Goal: Task Accomplishment & Management: Complete application form

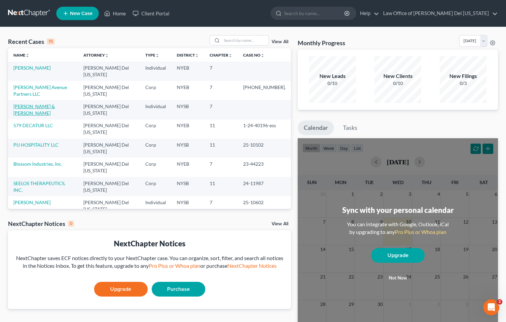
click at [55, 104] on link "[PERSON_NAME] & [PERSON_NAME]" at bounding box center [34, 110] width 42 height 12
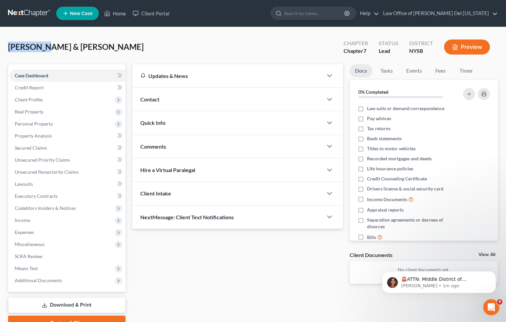
drag, startPoint x: 43, startPoint y: 48, endPoint x: 7, endPoint y: 48, distance: 35.5
click at [7, 48] on div "[PERSON_NAME] & [PERSON_NAME] Upgraded Chapter Chapter 7 Status Lead District N…" at bounding box center [253, 185] width 506 height 317
copy span "Csencsitz"
click at [37, 125] on span "Personal Property" at bounding box center [34, 124] width 38 height 6
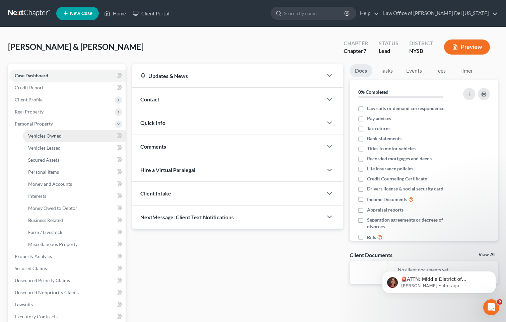
click at [37, 134] on span "Vehicles Owned" at bounding box center [44, 136] width 33 height 6
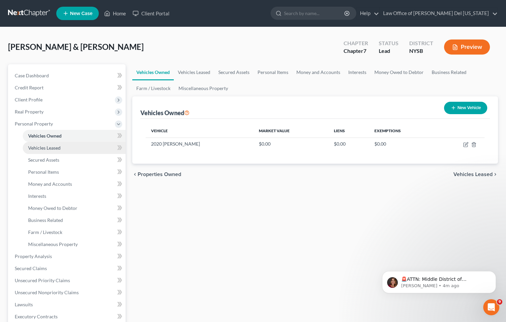
click at [48, 145] on span "Vehicles Leased" at bounding box center [44, 148] width 32 height 6
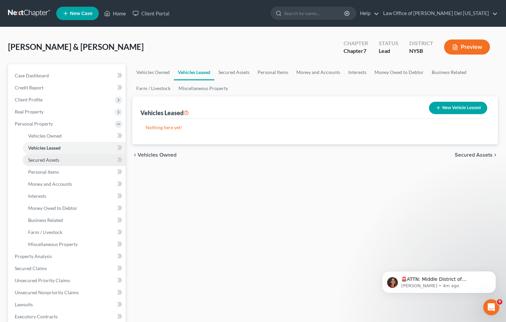
click at [49, 154] on link "Secured Assets" at bounding box center [74, 160] width 103 height 12
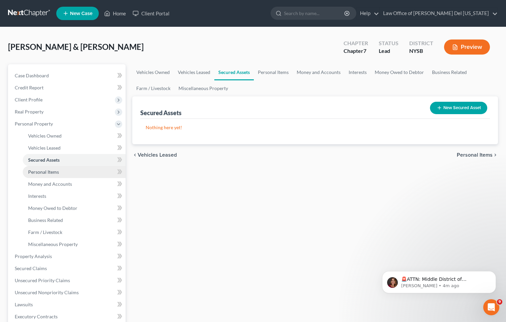
click at [53, 177] on link "Personal Items" at bounding box center [74, 172] width 103 height 12
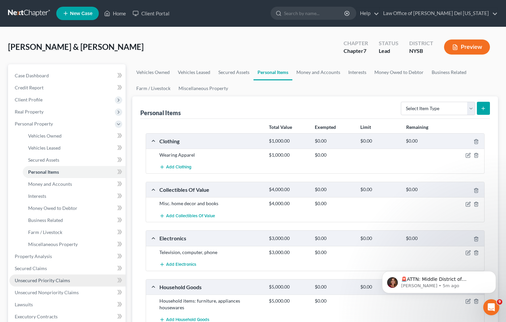
click at [48, 279] on span "Unsecured Priority Claims" at bounding box center [42, 281] width 55 height 6
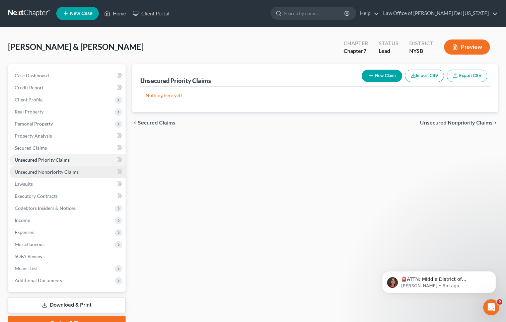
click at [33, 173] on span "Unsecured Nonpriority Claims" at bounding box center [47, 172] width 64 height 6
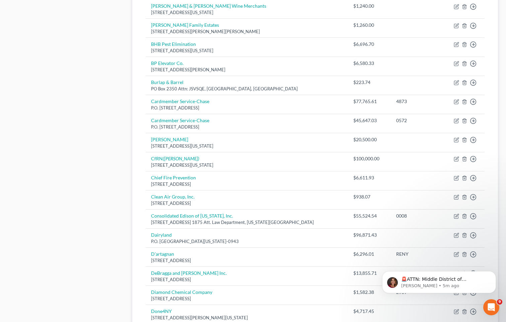
scroll to position [451, 0]
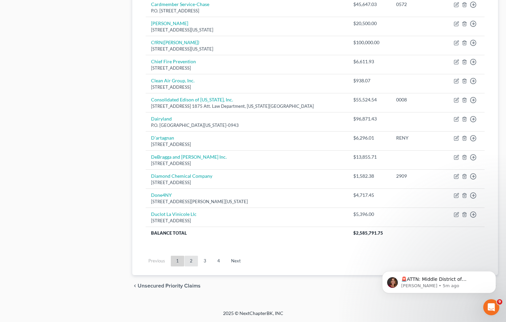
click at [194, 259] on link "2" at bounding box center [191, 261] width 13 height 11
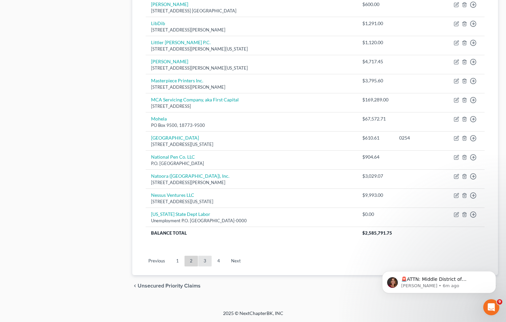
click at [208, 260] on link "3" at bounding box center [204, 261] width 13 height 11
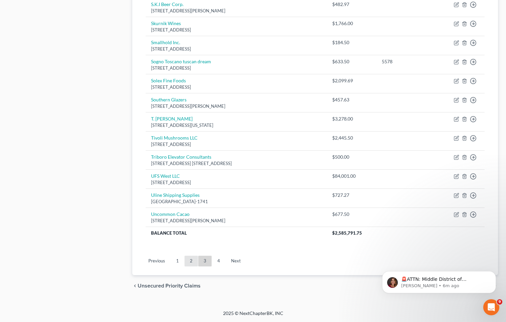
click at [191, 259] on link "2" at bounding box center [191, 261] width 13 height 11
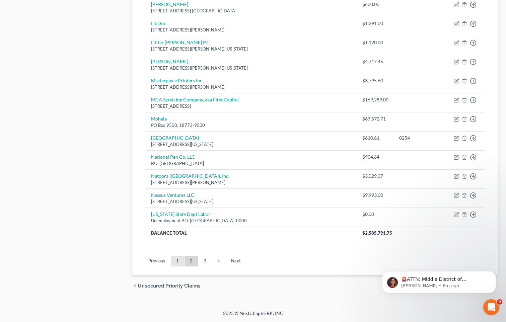
click at [177, 256] on link "1" at bounding box center [177, 261] width 13 height 11
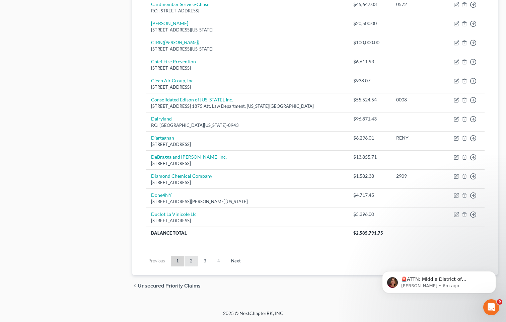
click at [192, 261] on link "2" at bounding box center [191, 261] width 13 height 11
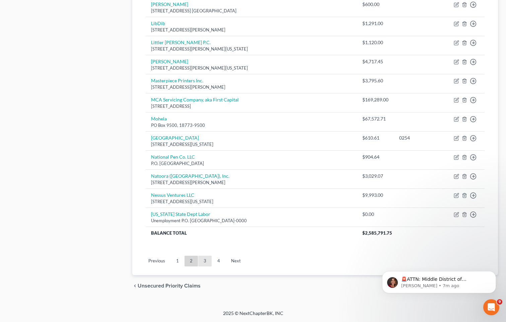
click at [206, 259] on link "3" at bounding box center [204, 261] width 13 height 11
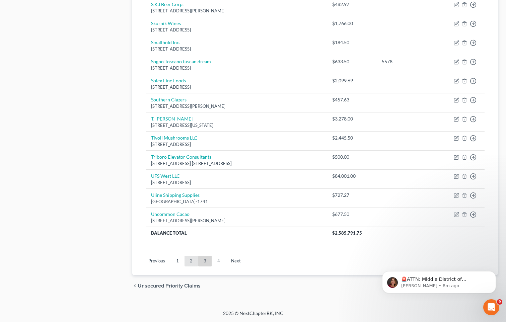
click at [196, 258] on link "2" at bounding box center [191, 261] width 13 height 11
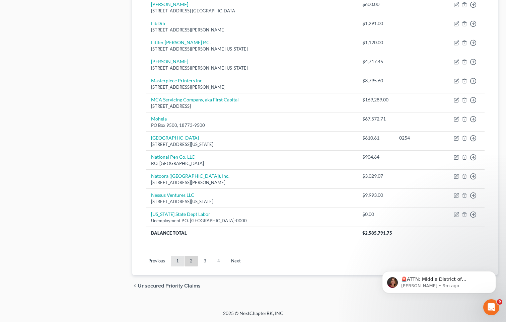
click at [181, 263] on link "1" at bounding box center [177, 261] width 13 height 11
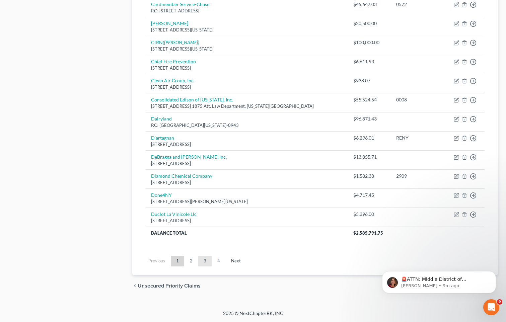
click at [208, 262] on link "3" at bounding box center [204, 261] width 13 height 11
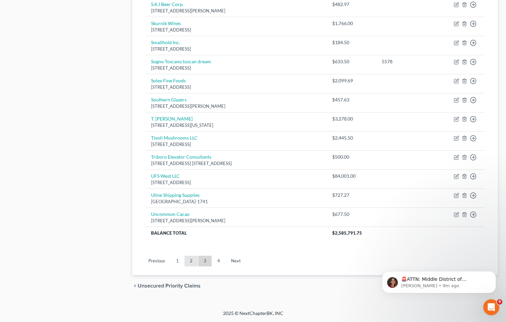
click at [191, 261] on link "2" at bounding box center [191, 261] width 13 height 11
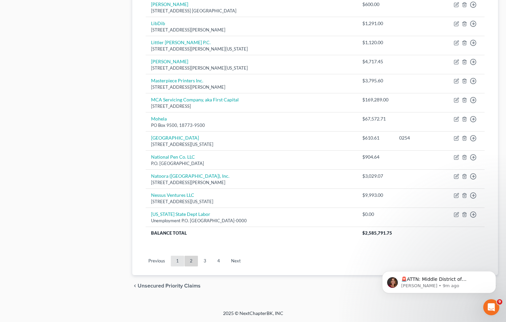
click at [180, 261] on link "1" at bounding box center [177, 261] width 13 height 11
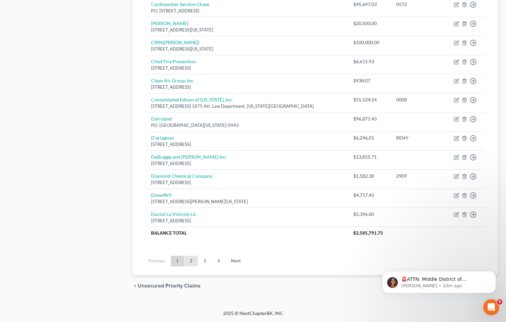
click at [193, 265] on link "2" at bounding box center [191, 261] width 13 height 11
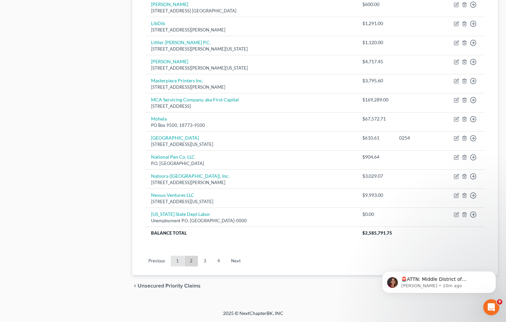
click at [183, 261] on link "1" at bounding box center [177, 261] width 13 height 11
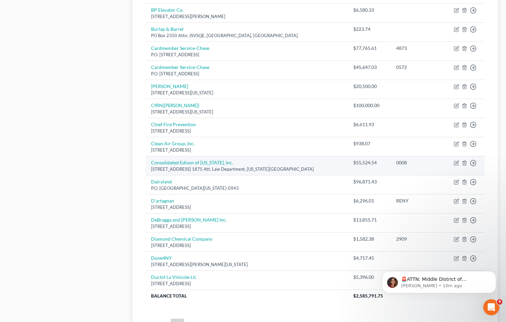
scroll to position [384, 0]
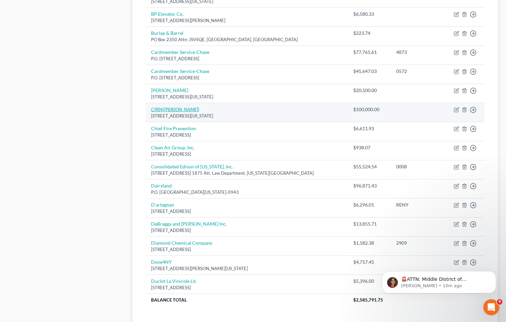
click at [187, 111] on icon "([PERSON_NAME])" at bounding box center [181, 110] width 37 height 6
select select "35"
select select "14"
select select "0"
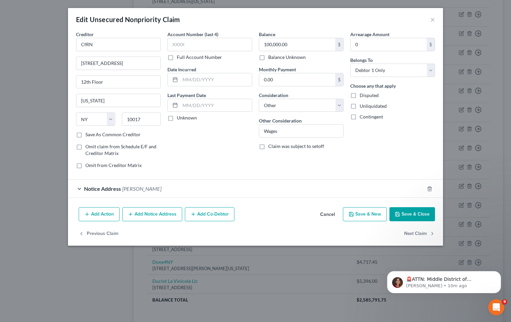
click at [82, 189] on div "Notice Address [PERSON_NAME]" at bounding box center [246, 189] width 356 height 18
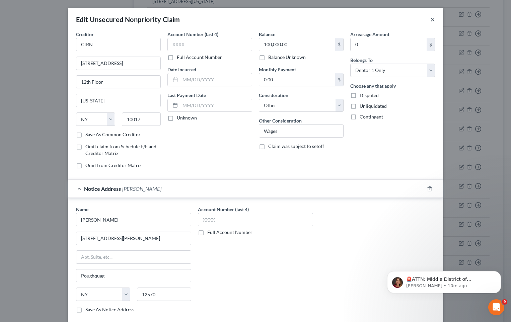
click at [430, 21] on button "×" at bounding box center [432, 19] width 5 height 8
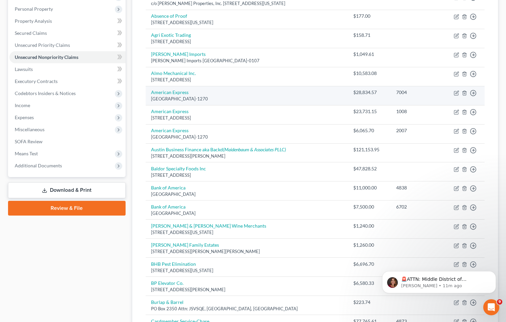
scroll to position [0, 0]
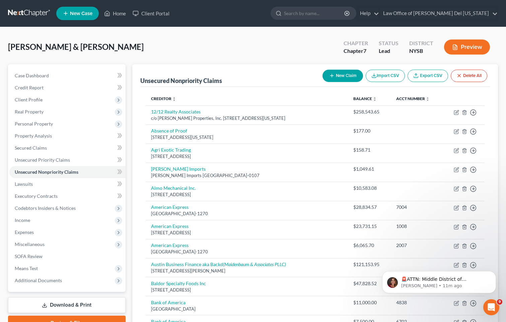
click at [349, 76] on button "New Claim" at bounding box center [343, 76] width 41 height 12
select select "2"
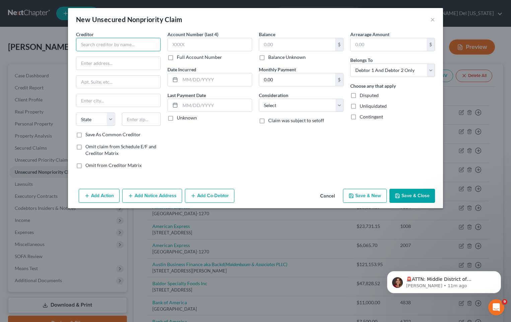
click at [109, 48] on input "text" at bounding box center [118, 44] width 85 height 13
type input "[PERSON_NAME]"
type input "[STREET_ADDRESS][PERSON_NAME]"
type input "08817"
type input "Edison"
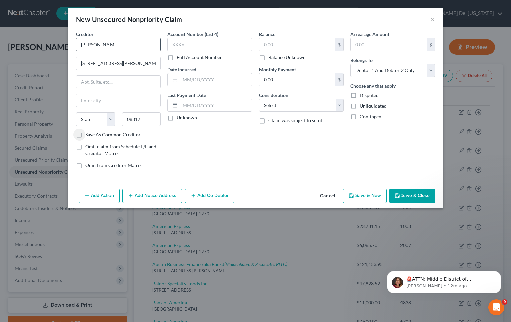
select select "33"
click at [284, 48] on input "text" at bounding box center [297, 44] width 76 height 13
type input "100,000"
click at [292, 104] on select "Select Cable / Satellite Services Collection Agency Credit Card Debt Debt Couns…" at bounding box center [301, 105] width 85 height 13
select select "14"
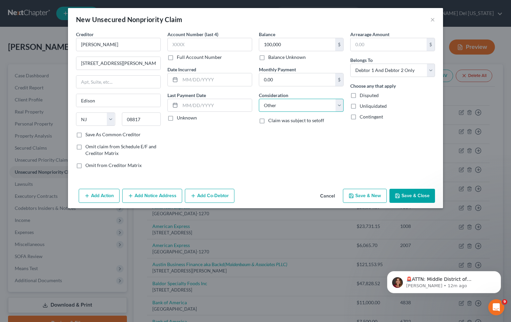
click at [259, 99] on select "Select Cable / Satellite Services Collection Agency Credit Card Debt Debt Couns…" at bounding box center [301, 105] width 85 height 13
click at [288, 133] on input "text" at bounding box center [301, 131] width 84 height 13
click at [416, 198] on button "Save & Close" at bounding box center [413, 196] width 46 height 14
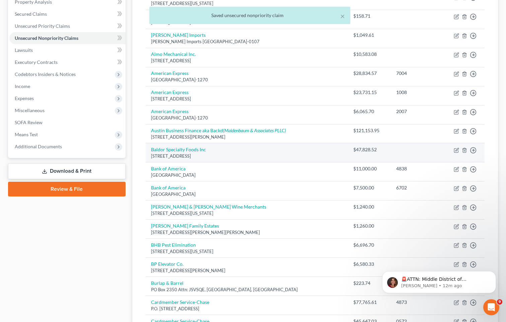
scroll to position [335, 0]
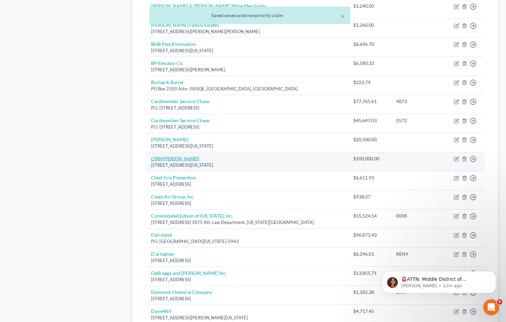
click at [166, 158] on icon "([PERSON_NAME])" at bounding box center [181, 159] width 37 height 6
select select "35"
select select "14"
select select "0"
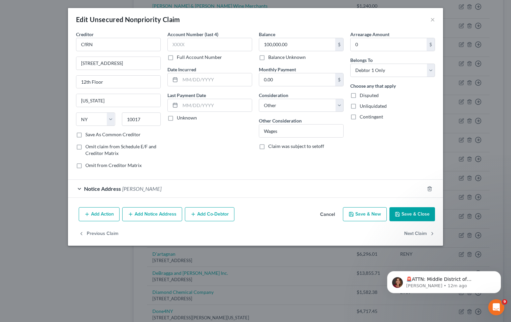
click at [322, 212] on button "Cancel" at bounding box center [327, 214] width 25 height 13
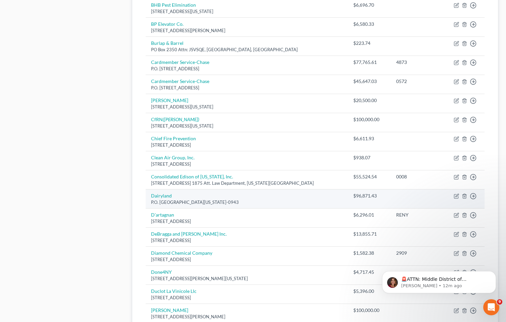
scroll to position [435, 0]
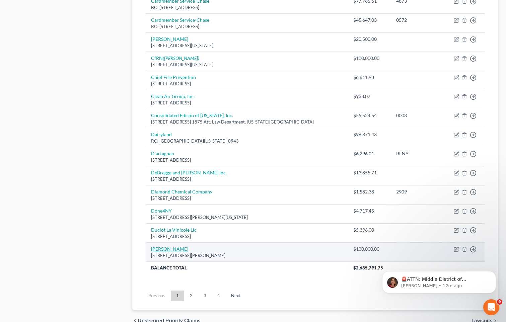
click at [173, 247] on link "[PERSON_NAME]" at bounding box center [169, 249] width 37 height 6
select select "33"
select select "14"
select select "2"
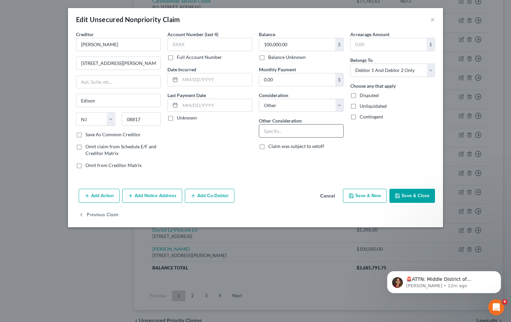
click at [301, 136] on input "text" at bounding box center [301, 131] width 84 height 13
type input "Wages"
click at [419, 73] on select "Select Debtor 1 Only Debtor 2 Only Debtor 1 And Debtor 2 Only At Least One Of T…" at bounding box center [392, 70] width 85 height 13
select select "0"
click at [350, 64] on select "Select Debtor 1 Only Debtor 2 Only Debtor 1 And Debtor 2 Only At Least One Of T…" at bounding box center [392, 70] width 85 height 13
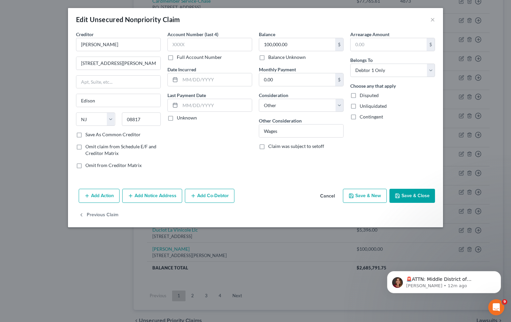
click at [420, 190] on button "Save & Close" at bounding box center [413, 196] width 46 height 14
type input "0"
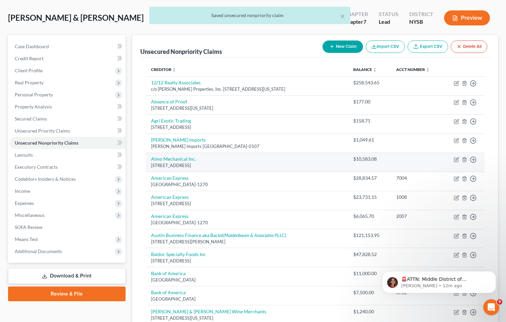
scroll to position [0, 0]
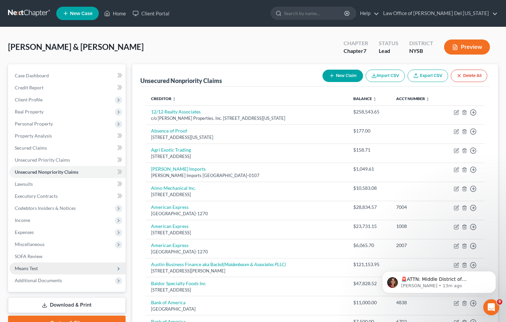
click at [31, 265] on span "Means Test" at bounding box center [67, 269] width 116 height 12
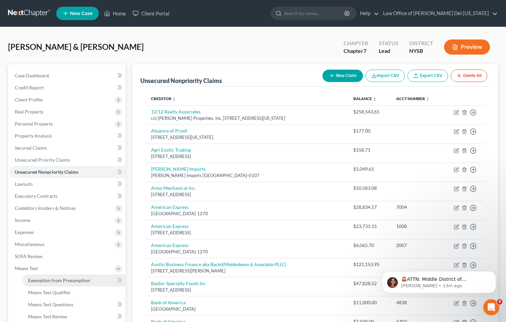
click at [56, 280] on span "Exemption from Presumption" at bounding box center [59, 281] width 62 height 6
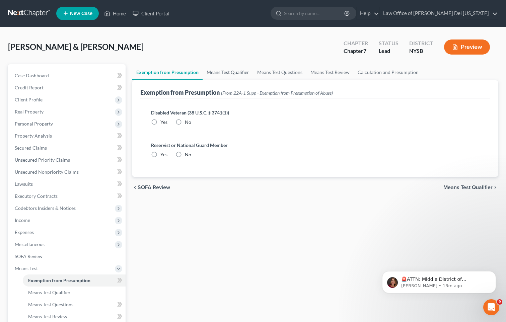
click at [223, 70] on link "Means Test Qualifier" at bounding box center [228, 72] width 51 height 16
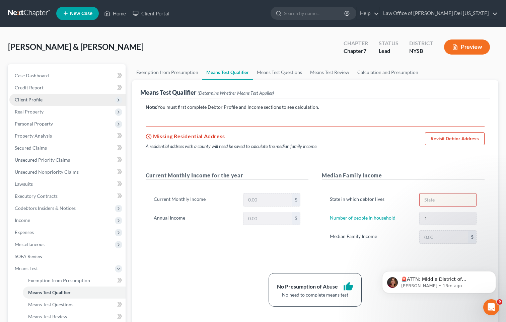
click at [38, 101] on span "Client Profile" at bounding box center [29, 100] width 28 height 6
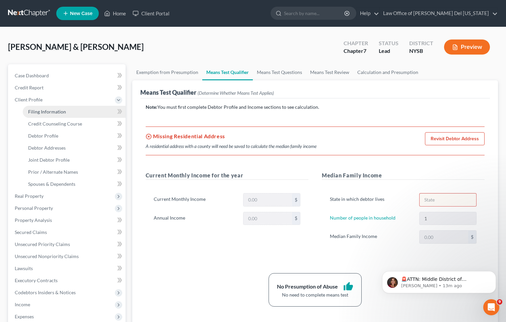
click at [63, 113] on span "Filing Information" at bounding box center [47, 112] width 38 height 6
select select "1"
select select "0"
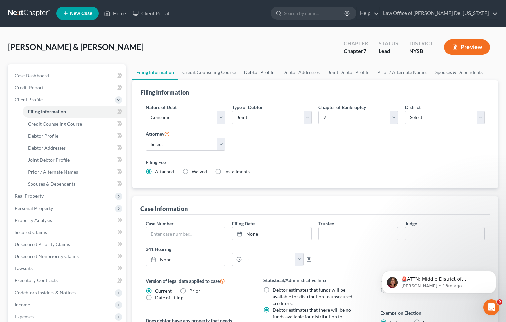
click at [255, 73] on link "Debtor Profile" at bounding box center [259, 72] width 38 height 16
select select "1"
select select "0"
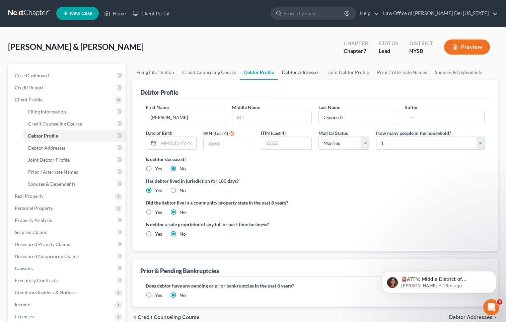
click at [298, 72] on link "Debtor Addresses" at bounding box center [301, 72] width 46 height 16
select select "0"
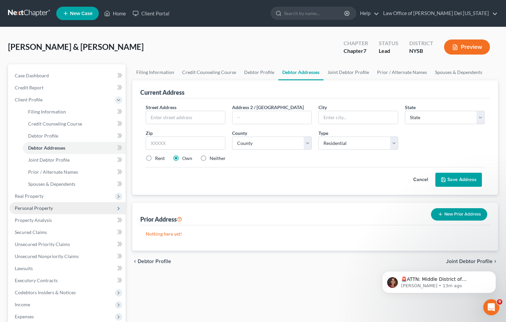
click at [41, 206] on span "Personal Property" at bounding box center [34, 208] width 38 height 6
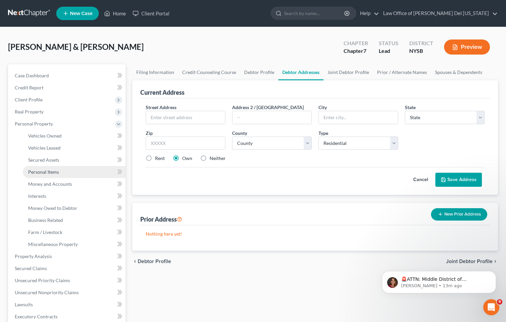
click at [53, 170] on span "Personal Items" at bounding box center [43, 172] width 31 height 6
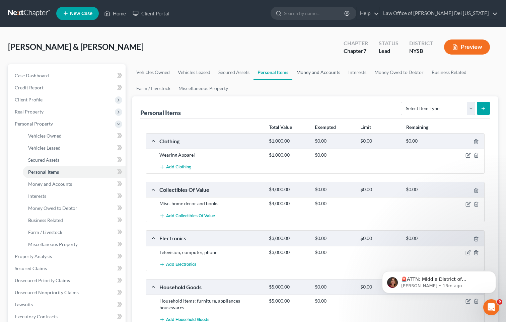
click at [309, 72] on link "Money and Accounts" at bounding box center [318, 72] width 52 height 16
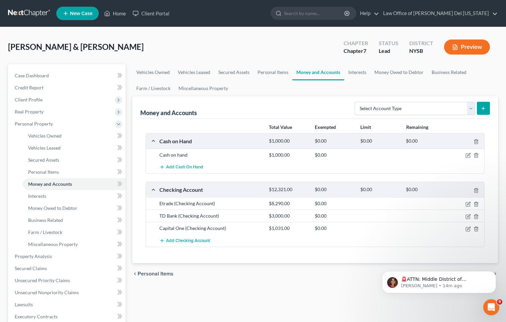
click at [181, 157] on div "Cash on hand" at bounding box center [211, 155] width 110 height 7
click at [171, 152] on div "Cash on hand" at bounding box center [211, 155] width 110 height 7
click at [468, 157] on icon "button" at bounding box center [468, 155] width 5 height 5
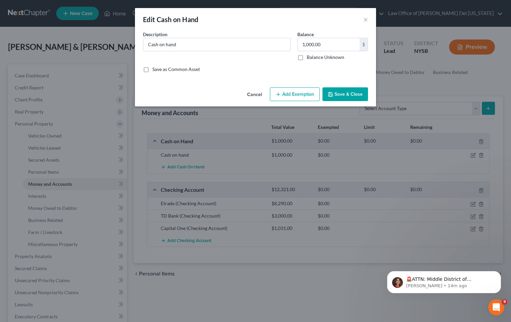
click at [346, 94] on button "Save & Close" at bounding box center [346, 94] width 46 height 14
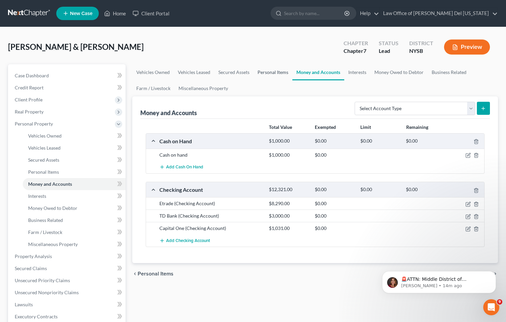
click at [273, 78] on link "Personal Items" at bounding box center [273, 72] width 39 height 16
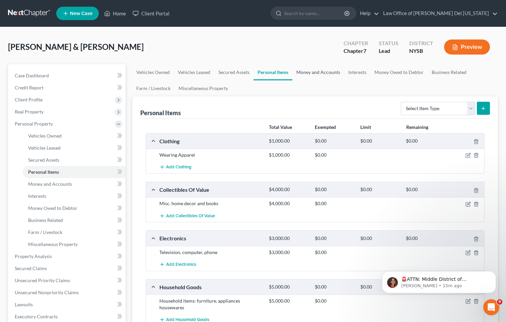
click at [324, 71] on link "Money and Accounts" at bounding box center [318, 72] width 52 height 16
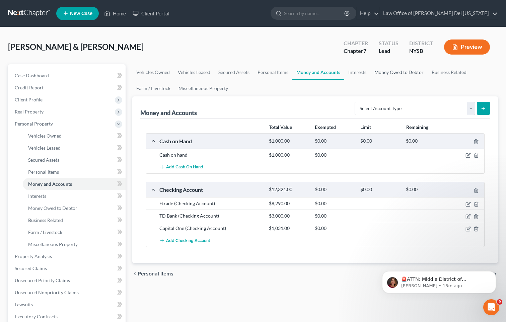
click at [391, 72] on link "Money Owed to Debtor" at bounding box center [398, 72] width 57 height 16
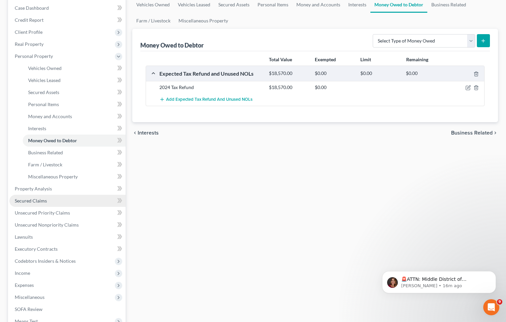
scroll to position [100, 0]
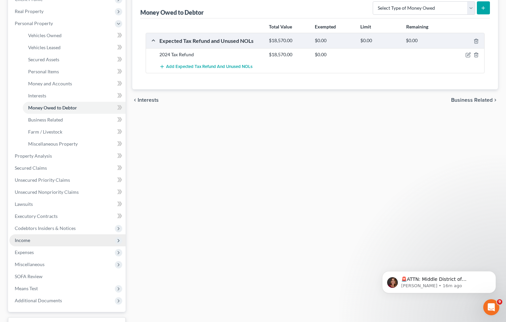
click at [32, 244] on span "Income" at bounding box center [67, 240] width 116 height 12
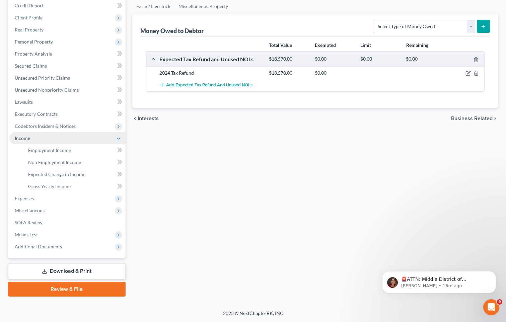
scroll to position [82, 0]
click at [49, 152] on span "Employment Income" at bounding box center [49, 150] width 43 height 6
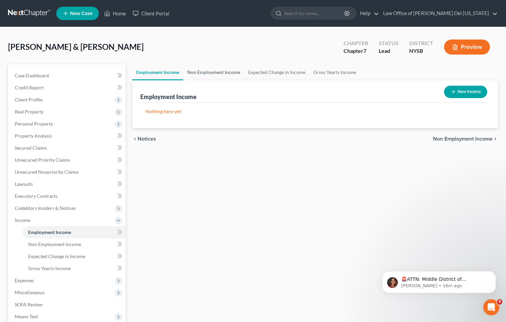
click at [228, 75] on link "Non Employment Income" at bounding box center [213, 72] width 61 height 16
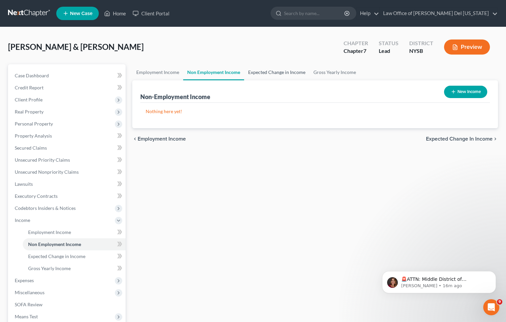
click at [263, 76] on link "Expected Change in Income" at bounding box center [276, 72] width 65 height 16
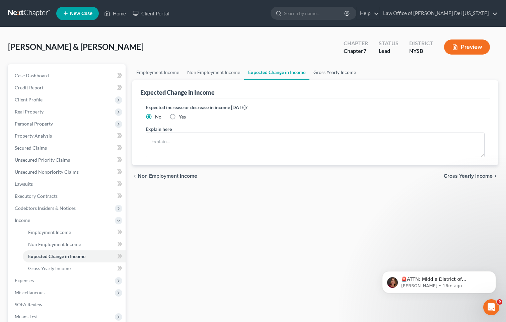
click at [323, 74] on link "Gross Yearly Income" at bounding box center [335, 72] width 51 height 16
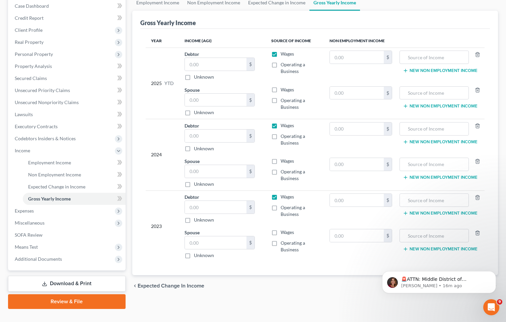
scroll to position [82, 0]
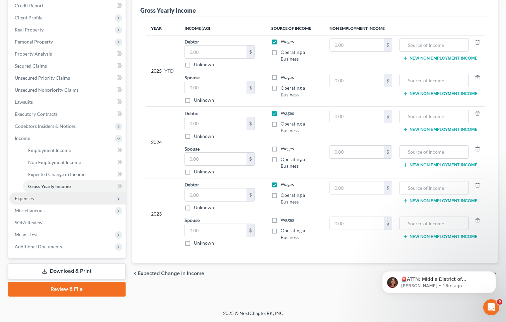
click at [62, 197] on span "Expenses" at bounding box center [67, 199] width 116 height 12
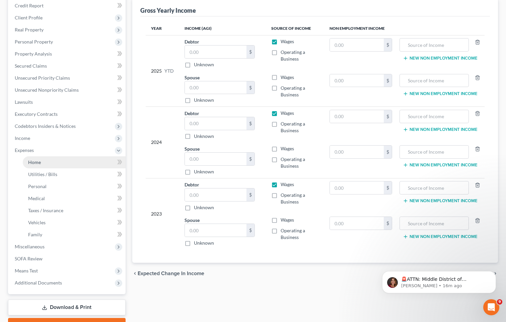
click at [55, 163] on link "Home" at bounding box center [74, 162] width 103 height 12
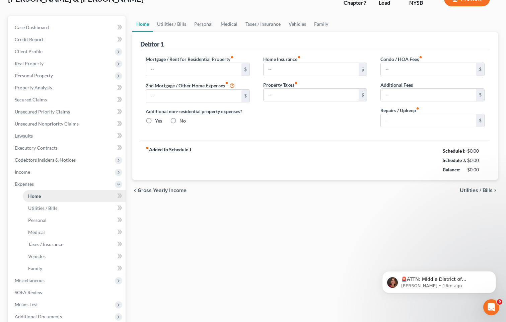
type input "6,124.00"
type input "0.00"
radio input "true"
type input "0.00"
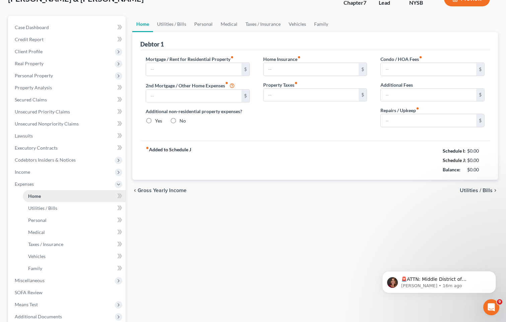
type input "0.00"
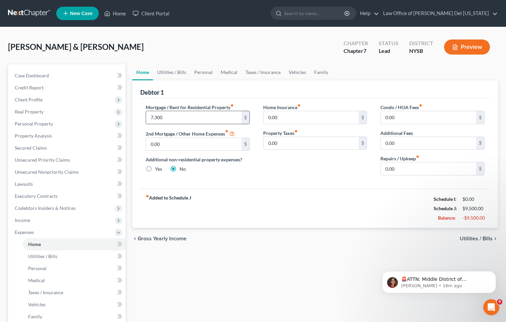
type input "7,300"
click at [176, 75] on link "Utilities / Bills" at bounding box center [171, 72] width 37 height 16
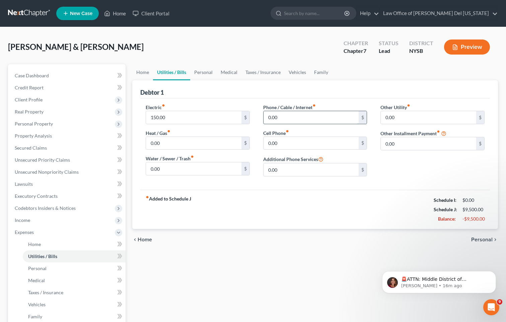
click at [292, 120] on input "0.00" at bounding box center [311, 117] width 95 height 13
type input "800"
click at [198, 73] on link "Personal" at bounding box center [203, 72] width 26 height 16
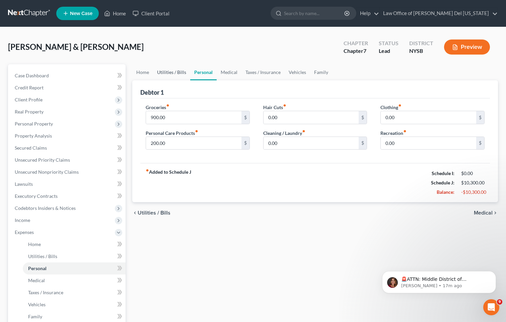
click at [175, 71] on link "Utilities / Bills" at bounding box center [171, 72] width 37 height 16
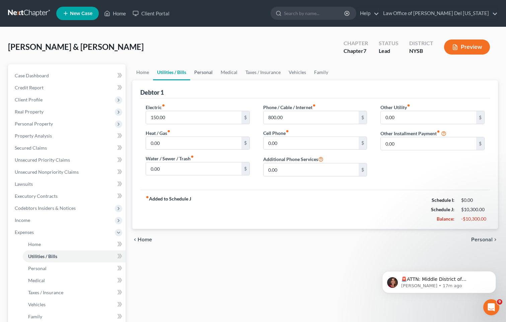
click at [206, 73] on link "Personal" at bounding box center [203, 72] width 26 height 16
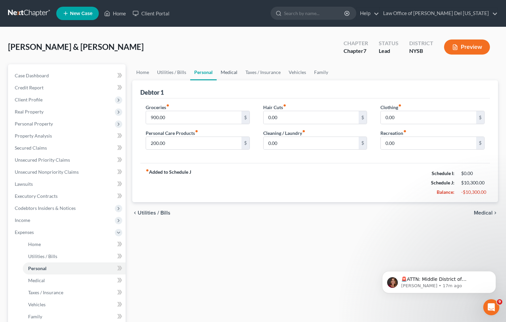
click at [235, 73] on link "Medical" at bounding box center [229, 72] width 25 height 16
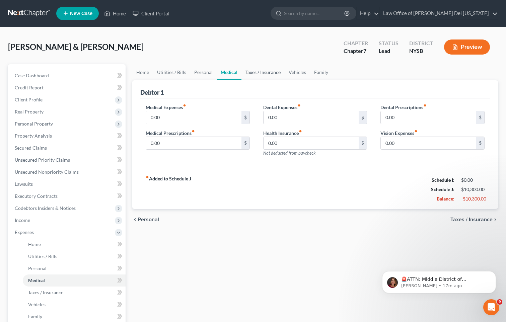
click at [262, 73] on link "Taxes / Insurance" at bounding box center [263, 72] width 43 height 16
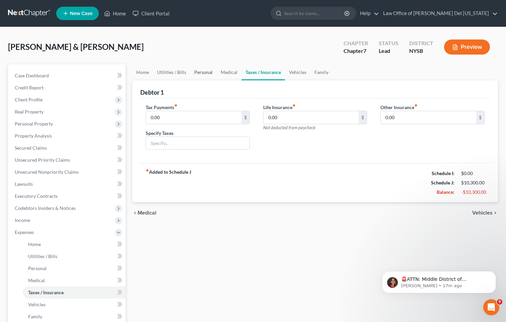
click at [205, 73] on link "Personal" at bounding box center [203, 72] width 26 height 16
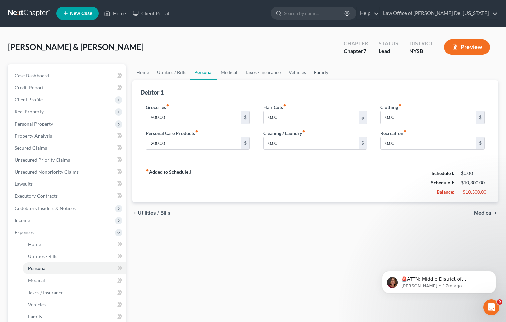
click at [320, 70] on link "Family" at bounding box center [321, 72] width 22 height 16
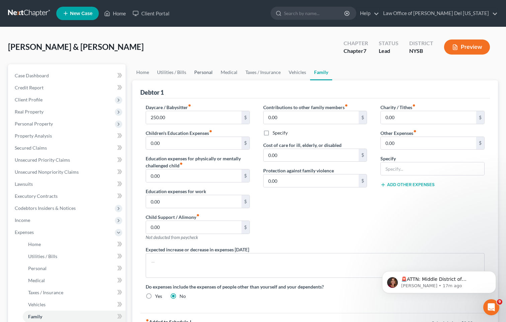
click at [198, 74] on link "Personal" at bounding box center [203, 72] width 26 height 16
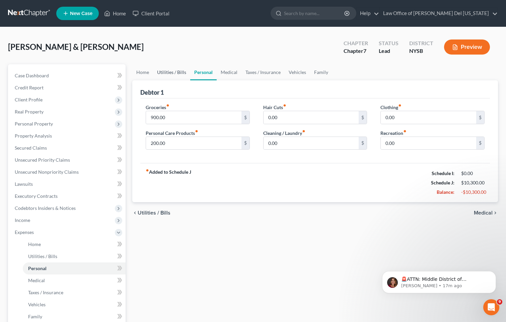
click at [168, 73] on link "Utilities / Bills" at bounding box center [171, 72] width 37 height 16
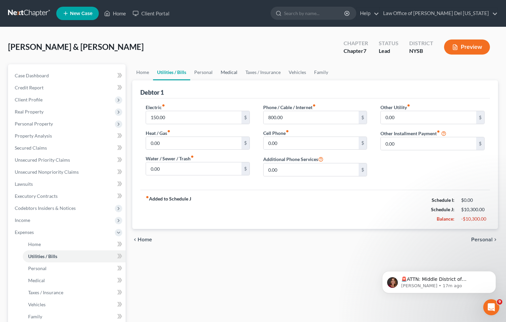
click at [228, 73] on link "Medical" at bounding box center [229, 72] width 25 height 16
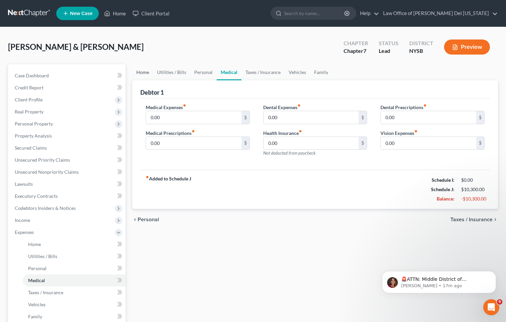
click at [142, 74] on link "Home" at bounding box center [142, 72] width 21 height 16
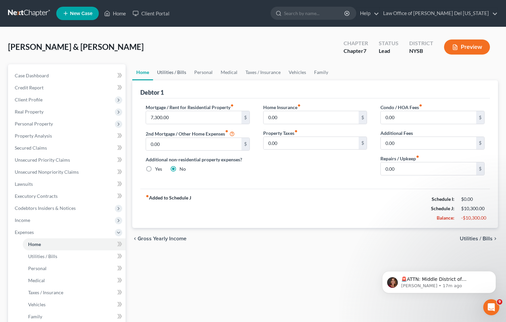
click at [176, 75] on link "Utilities / Bills" at bounding box center [171, 72] width 37 height 16
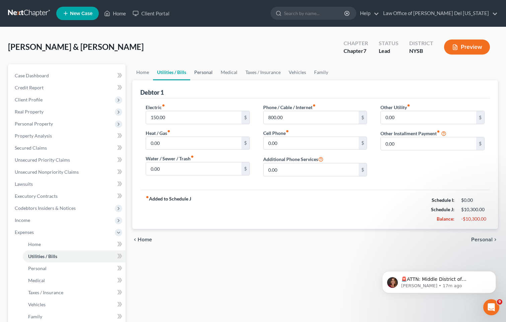
click at [210, 75] on link "Personal" at bounding box center [203, 72] width 26 height 16
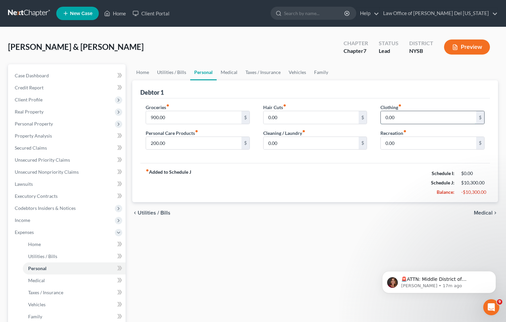
click at [405, 120] on input "0.00" at bounding box center [428, 117] width 95 height 13
type input "200"
type input "400"
click at [230, 74] on link "Medical" at bounding box center [229, 72] width 25 height 16
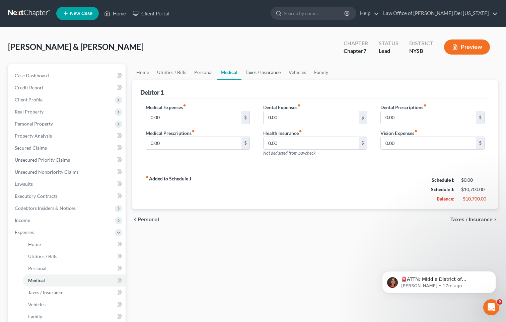
click at [250, 74] on link "Taxes / Insurance" at bounding box center [263, 72] width 43 height 16
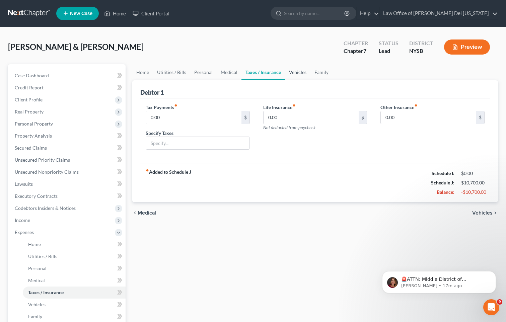
click at [296, 76] on link "Vehicles" at bounding box center [297, 72] width 25 height 16
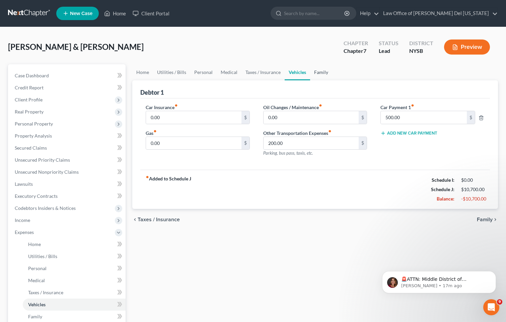
click at [319, 76] on link "Family" at bounding box center [321, 72] width 22 height 16
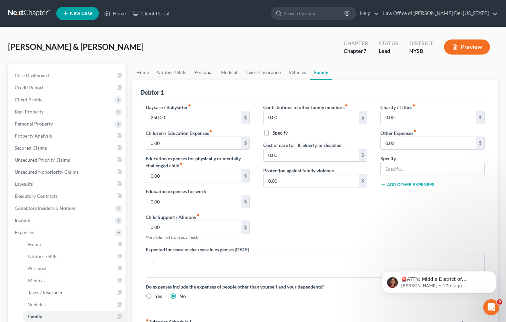
click at [201, 73] on link "Personal" at bounding box center [203, 72] width 26 height 16
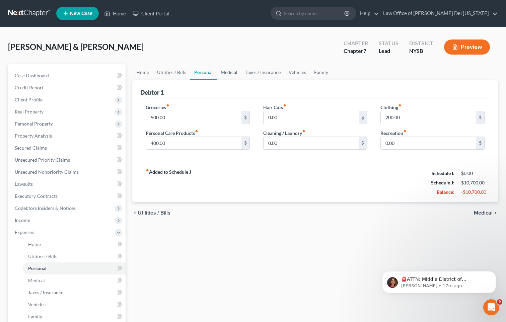
click at [234, 73] on link "Medical" at bounding box center [229, 72] width 25 height 16
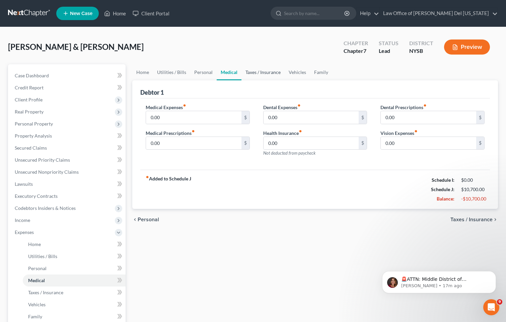
click at [265, 74] on link "Taxes / Insurance" at bounding box center [263, 72] width 43 height 16
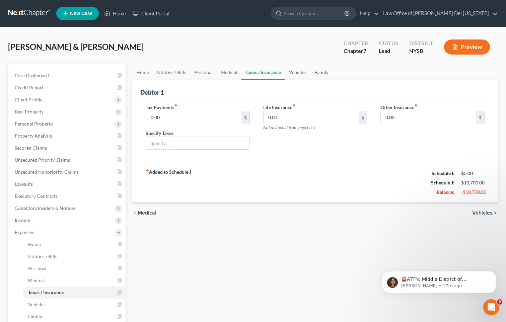
click at [311, 76] on link "Family" at bounding box center [322, 72] width 22 height 16
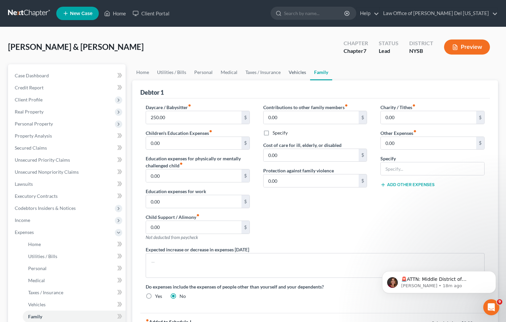
click at [297, 76] on link "Vehicles" at bounding box center [297, 72] width 25 height 16
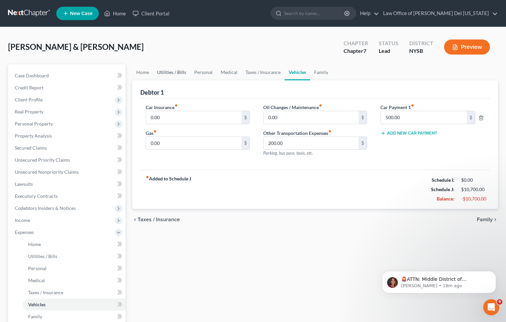
click at [166, 74] on link "Utilities / Bills" at bounding box center [171, 72] width 37 height 16
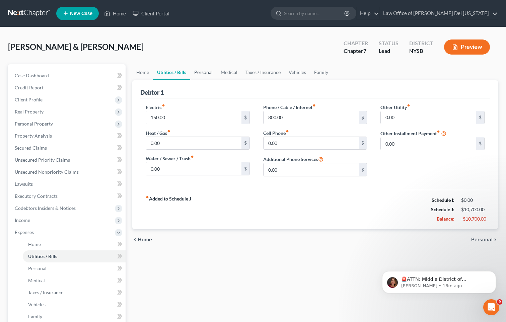
click at [214, 71] on link "Personal" at bounding box center [203, 72] width 26 height 16
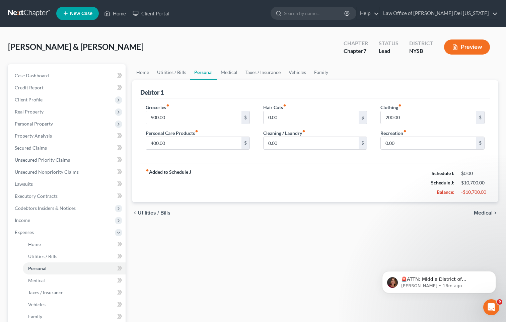
click at [215, 70] on link "Personal" at bounding box center [203, 72] width 26 height 16
click at [231, 74] on link "Medical" at bounding box center [229, 72] width 25 height 16
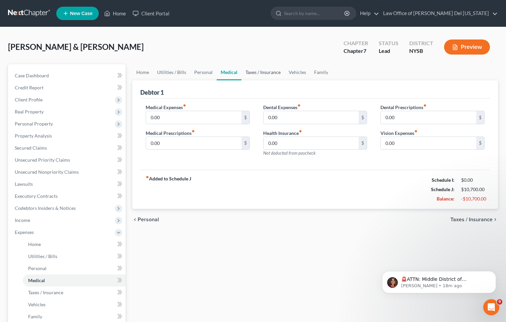
click at [255, 75] on link "Taxes / Insurance" at bounding box center [263, 72] width 43 height 16
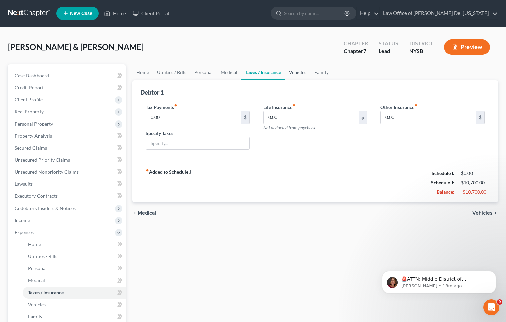
click at [295, 71] on link "Vehicles" at bounding box center [297, 72] width 25 height 16
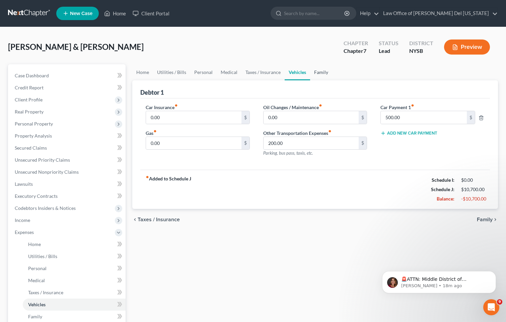
click at [317, 73] on link "Family" at bounding box center [321, 72] width 22 height 16
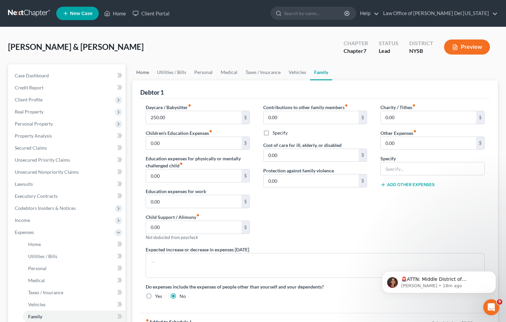
click at [145, 68] on link "Home" at bounding box center [142, 72] width 21 height 16
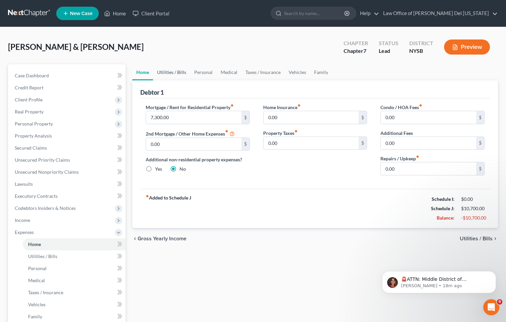
click at [176, 71] on link "Utilities / Bills" at bounding box center [171, 72] width 37 height 16
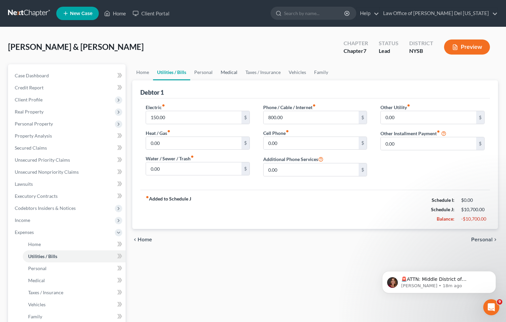
click at [223, 77] on link "Medical" at bounding box center [229, 72] width 25 height 16
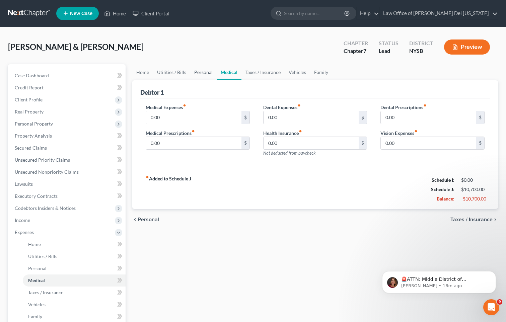
click at [202, 73] on link "Personal" at bounding box center [203, 72] width 26 height 16
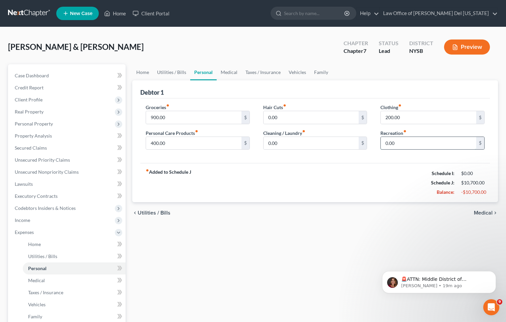
click at [405, 144] on input "0.00" at bounding box center [428, 143] width 95 height 13
type input "400"
click at [250, 75] on link "Taxes / Insurance" at bounding box center [263, 72] width 43 height 16
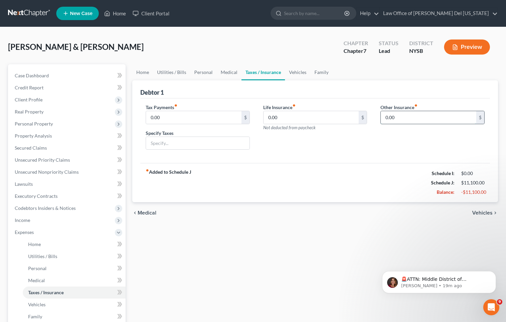
click at [408, 117] on input "0.00" at bounding box center [428, 117] width 95 height 13
click at [304, 73] on link "Vehicles" at bounding box center [297, 72] width 25 height 16
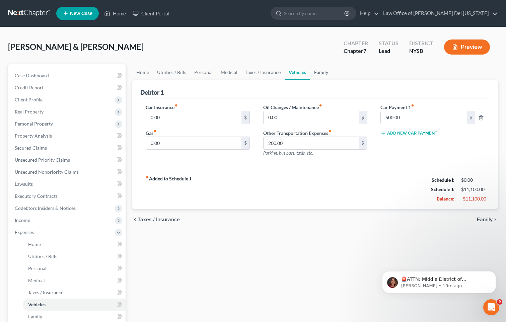
click at [320, 74] on link "Family" at bounding box center [321, 72] width 22 height 16
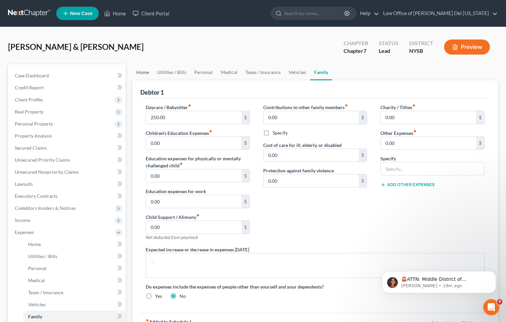
click at [139, 72] on link "Home" at bounding box center [142, 72] width 21 height 16
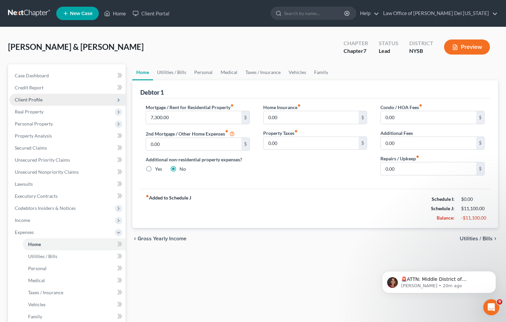
click at [34, 101] on span "Client Profile" at bounding box center [29, 100] width 28 height 6
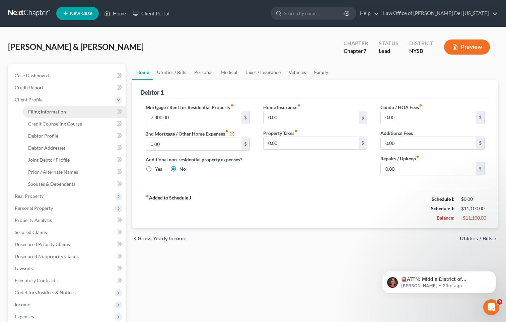
click at [69, 111] on link "Filing Information" at bounding box center [74, 112] width 103 height 12
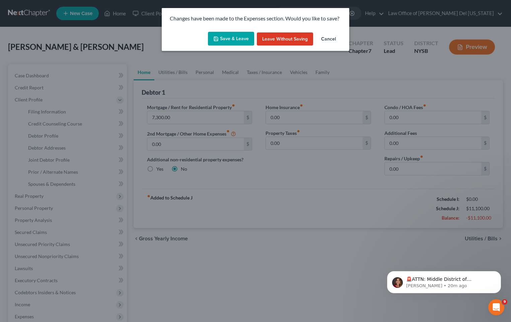
click at [237, 39] on button "Save & Leave" at bounding box center [231, 39] width 46 height 14
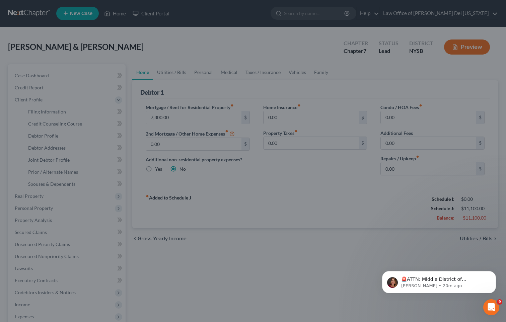
select select "1"
select select "0"
select select "55"
select select "0"
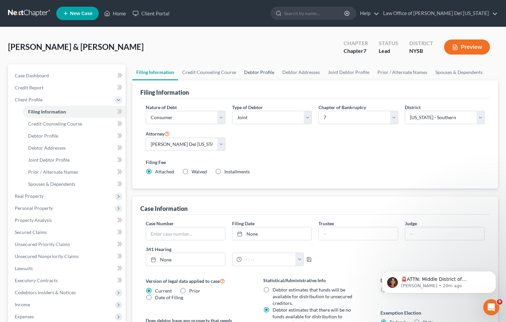
click at [263, 69] on link "Debtor Profile" at bounding box center [259, 72] width 38 height 16
select select "1"
select select "0"
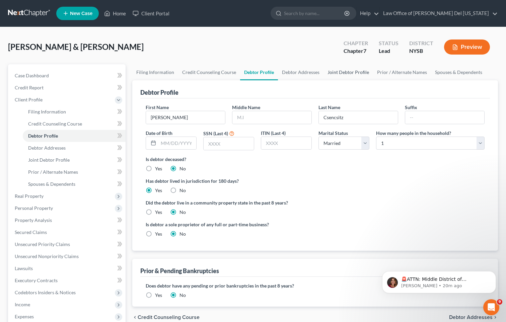
click at [326, 69] on link "Joint Debtor Profile" at bounding box center [349, 72] width 50 height 16
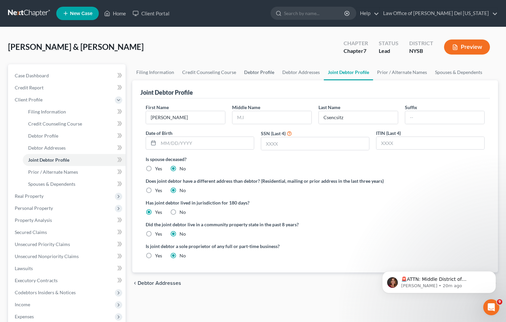
drag, startPoint x: 261, startPoint y: 71, endPoint x: 5, endPoint y: 149, distance: 267.8
click at [260, 71] on link "Debtor Profile" at bounding box center [259, 72] width 38 height 16
select select "1"
select select "0"
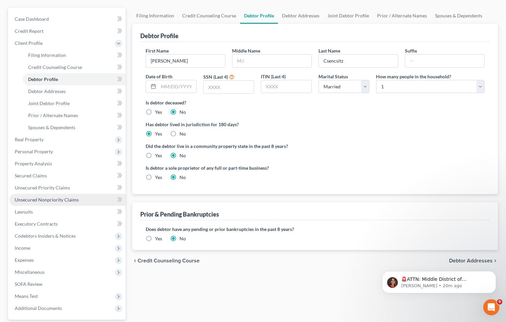
scroll to position [67, 0]
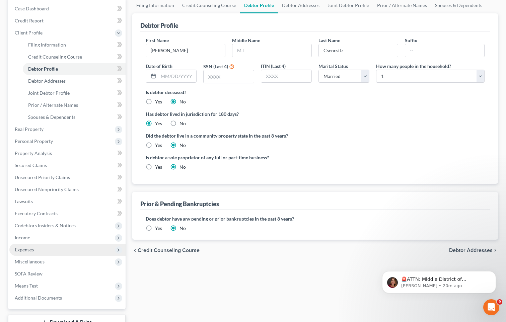
click at [38, 248] on span "Expenses" at bounding box center [67, 250] width 116 height 12
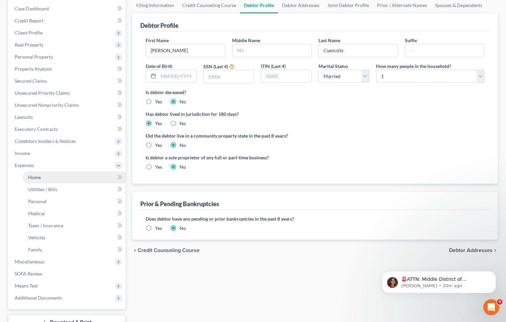
click at [47, 180] on link "Home" at bounding box center [74, 178] width 103 height 12
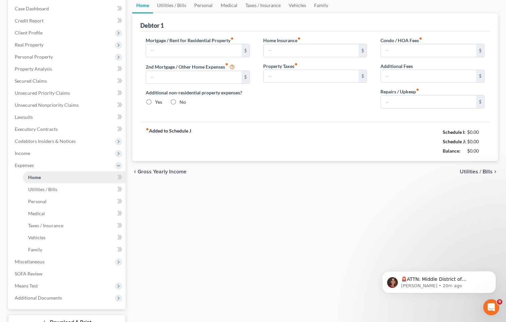
type input "7,300.00"
type input "0.00"
radio input "true"
type input "0.00"
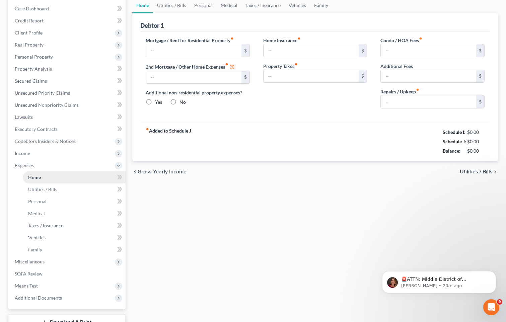
type input "0.00"
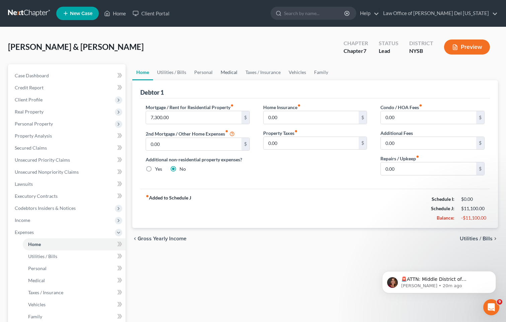
click at [231, 77] on link "Medical" at bounding box center [229, 72] width 25 height 16
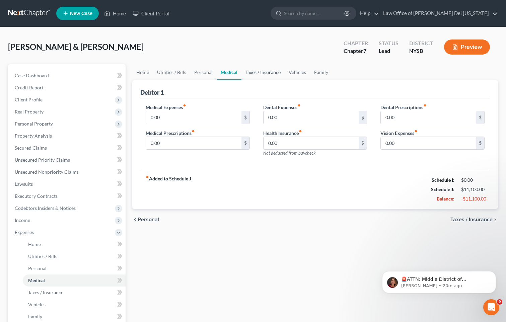
click at [255, 77] on link "Taxes / Insurance" at bounding box center [263, 72] width 43 height 16
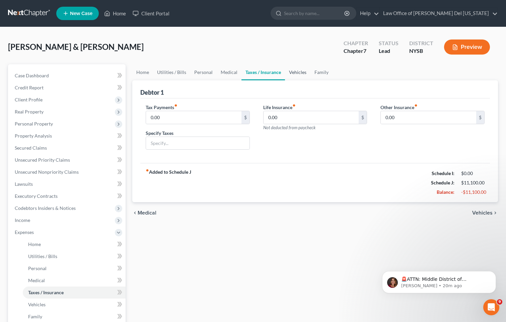
click at [296, 79] on link "Vehicles" at bounding box center [297, 72] width 25 height 16
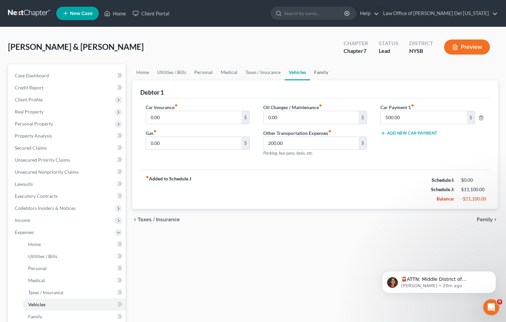
click at [314, 74] on link "Family" at bounding box center [321, 72] width 22 height 16
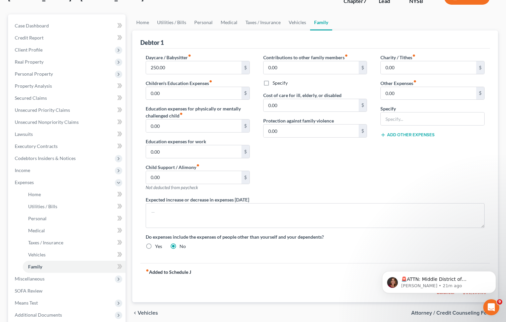
scroll to position [33, 0]
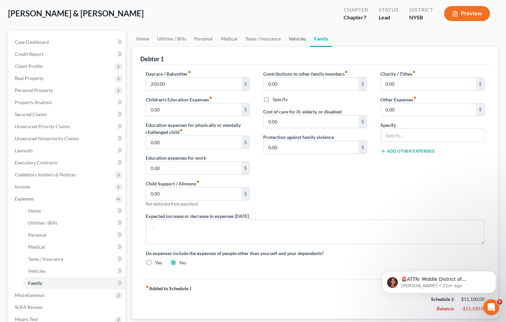
click at [297, 42] on link "Vehicles" at bounding box center [297, 39] width 25 height 16
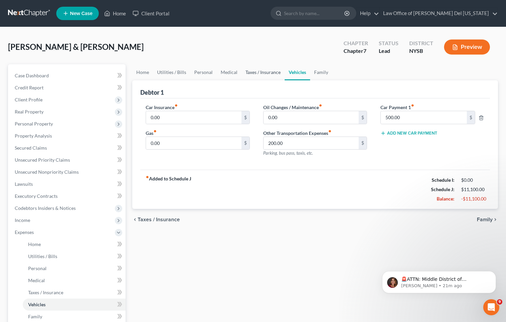
click at [254, 73] on link "Taxes / Insurance" at bounding box center [263, 72] width 43 height 16
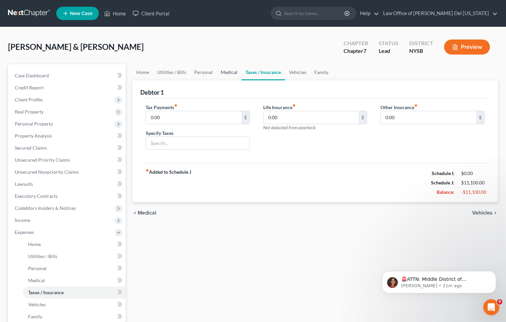
click at [232, 73] on link "Medical" at bounding box center [229, 72] width 25 height 16
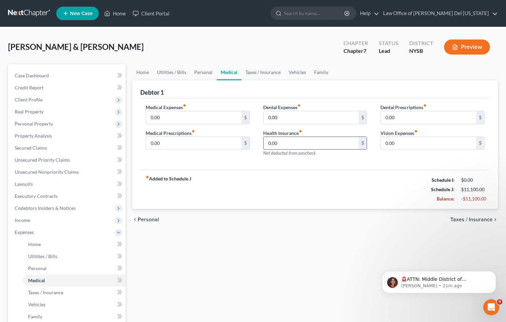
click at [294, 141] on input "0.00" at bounding box center [311, 143] width 95 height 13
type input "1,600"
click at [297, 75] on link "Vehicles" at bounding box center [297, 72] width 25 height 16
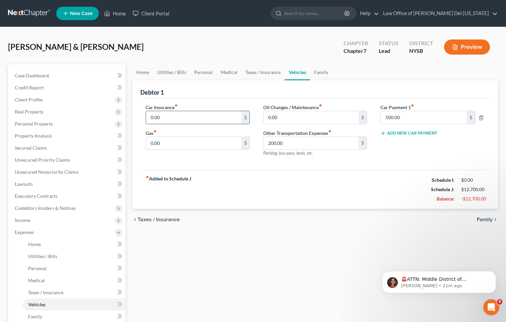
click at [188, 122] on input "0.00" at bounding box center [193, 117] width 95 height 13
type input "329.84"
type input "425"
click at [317, 190] on div "fiber_manual_record Added to Schedule J Schedule I: $0.00 Schedule J: $12,954.8…" at bounding box center [315, 189] width 350 height 39
click at [40, 216] on span "Income" at bounding box center [67, 220] width 116 height 12
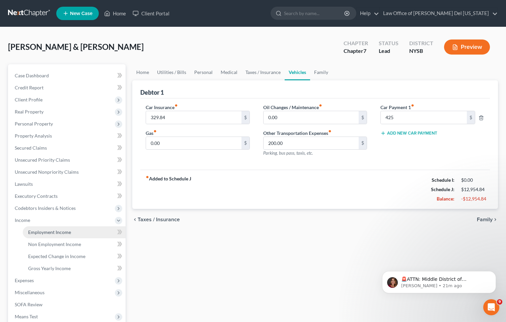
click at [41, 231] on span "Employment Income" at bounding box center [49, 232] width 43 height 6
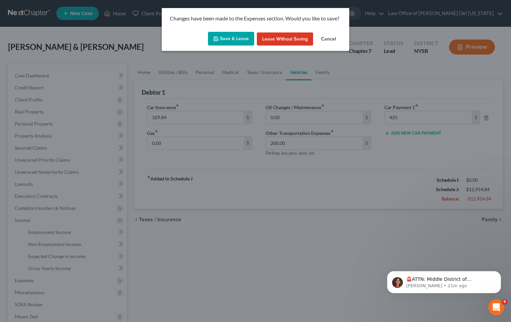
click at [231, 41] on button "Save & Leave" at bounding box center [231, 39] width 46 height 14
